Goal: Entertainment & Leisure: Consume media (video, audio)

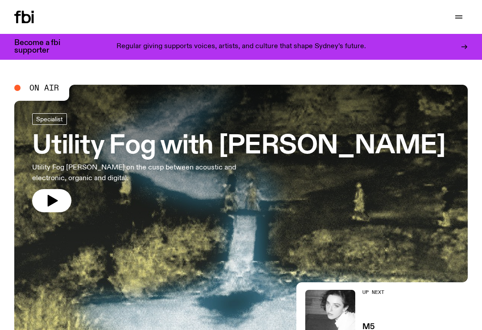
click at [460, 17] on icon "button" at bounding box center [459, 17] width 11 height 11
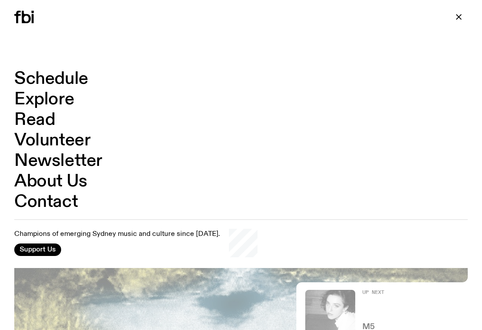
click at [62, 107] on link "Explore" at bounding box center [44, 99] width 60 height 17
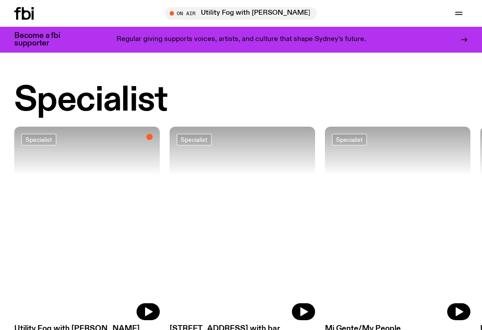
scroll to position [599, 0]
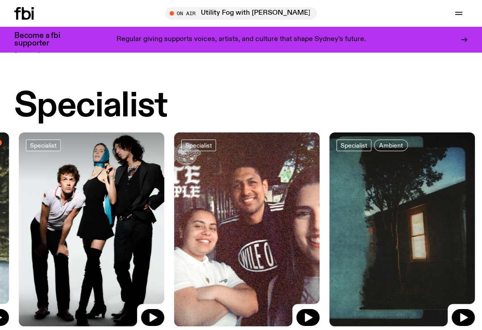
click at [353, 90] on div "Specialist" at bounding box center [241, 107] width 454 height 34
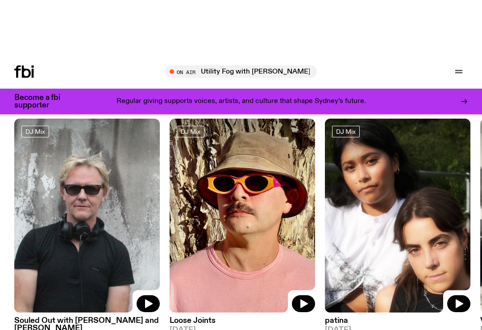
scroll to position [0, 0]
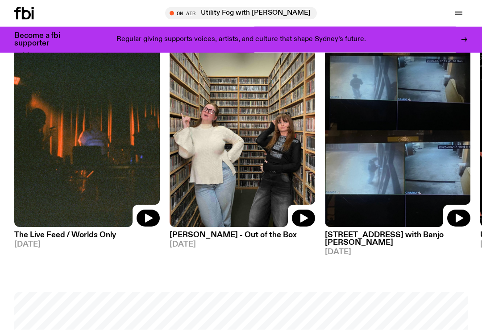
scroll to position [368, 0]
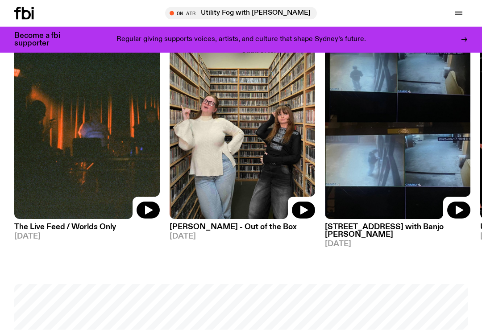
click at [307, 213] on icon "button" at bounding box center [305, 210] width 8 height 9
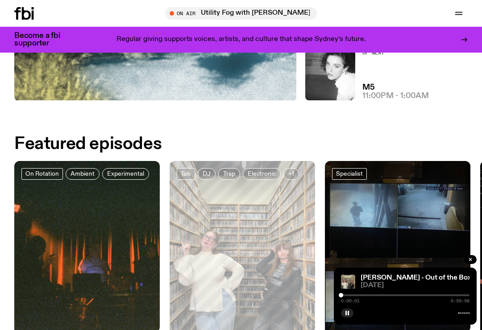
scroll to position [232, 0]
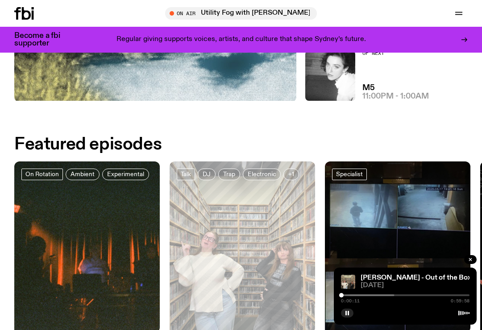
click at [350, 296] on div at bounding box center [330, 296] width 129 height 2
click at [356, 295] on div at bounding box center [365, 296] width 129 height 2
click at [363, 293] on div "0:06:54 0:59:58" at bounding box center [405, 298] width 129 height 11
click at [363, 296] on div at bounding box center [379, 296] width 129 height 2
click at [370, 295] on div at bounding box center [387, 296] width 129 height 2
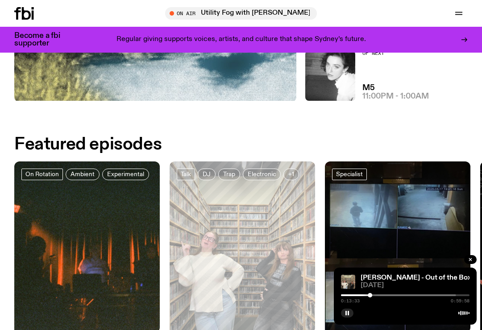
click at [378, 296] on div at bounding box center [392, 296] width 129 height 2
click at [388, 295] on div at bounding box center [405, 296] width 129 height 2
click at [398, 296] on div at bounding box center [405, 296] width 129 height 2
click at [406, 293] on div "0:26:27 0:59:58" at bounding box center [405, 298] width 129 height 11
click at [407, 296] on div at bounding box center [405, 296] width 129 height 2
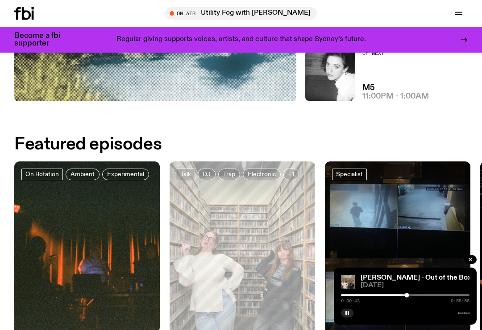
click at [414, 296] on div at bounding box center [405, 296] width 129 height 2
click at [422, 295] on div at bounding box center [405, 296] width 129 height 2
click at [430, 295] on div at bounding box center [405, 296] width 129 height 2
click at [436, 295] on div at bounding box center [405, 296] width 129 height 2
click at [444, 293] on div "0:44:10 0:59:58" at bounding box center [405, 298] width 129 height 11
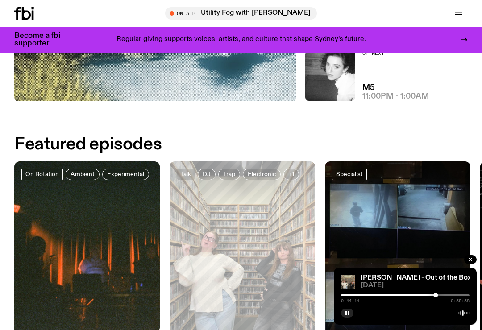
click at [444, 295] on div at bounding box center [405, 296] width 129 height 2
click at [452, 296] on div at bounding box center [405, 296] width 129 height 2
click at [460, 293] on div "[PERSON_NAME] - Out of the Box [DATE] 0:51:39 0:59:58" at bounding box center [405, 296] width 143 height 57
click at [461, 295] on div at bounding box center [405, 296] width 129 height 2
click at [348, 315] on rect "button" at bounding box center [348, 313] width 1 height 4
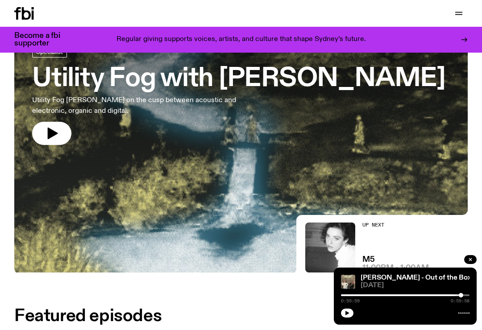
scroll to position [60, 0]
